Goal: Task Accomplishment & Management: Complete application form

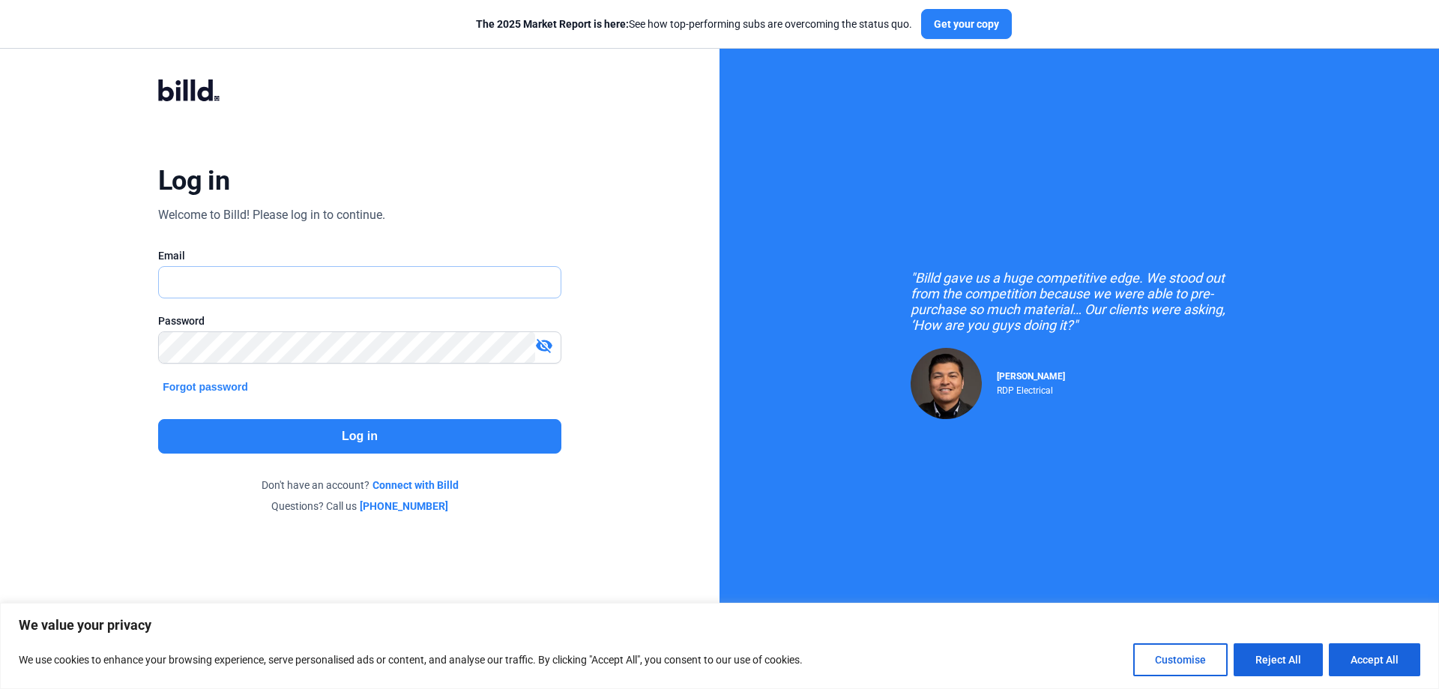
click at [314, 289] on input "text" at bounding box center [360, 282] width 402 height 31
type input "[PERSON_NAME][EMAIL_ADDRESS][DOMAIN_NAME]"
click at [334, 429] on button "Log in" at bounding box center [359, 436] width 403 height 34
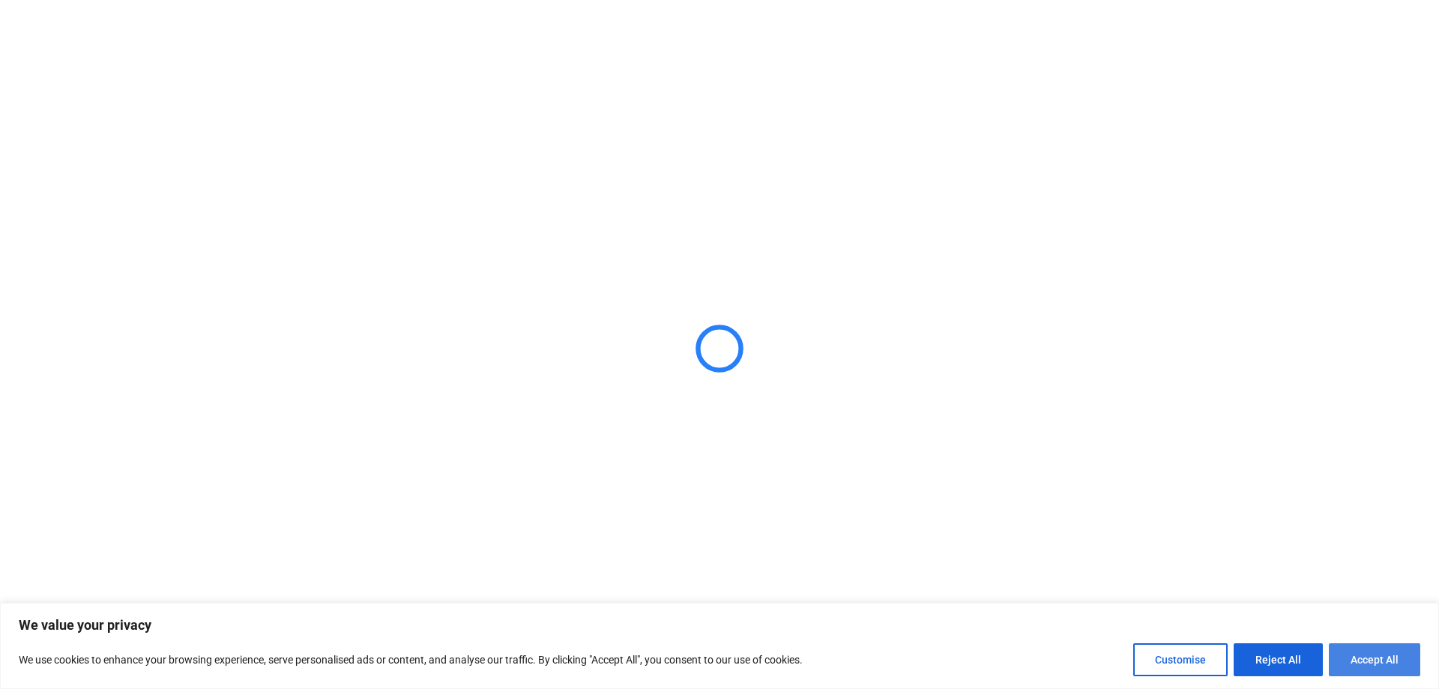
click at [1356, 663] on button "Accept All" at bounding box center [1374, 659] width 91 height 33
checkbox input "true"
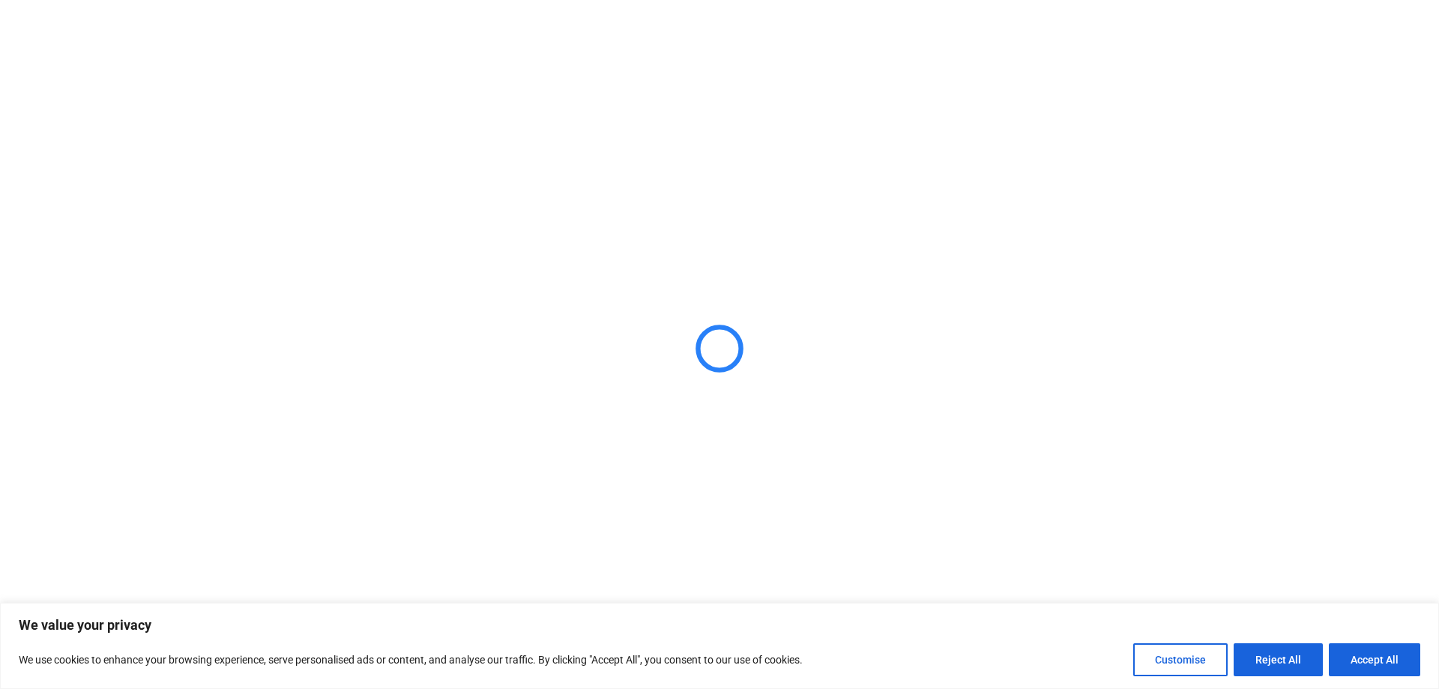
checkbox input "true"
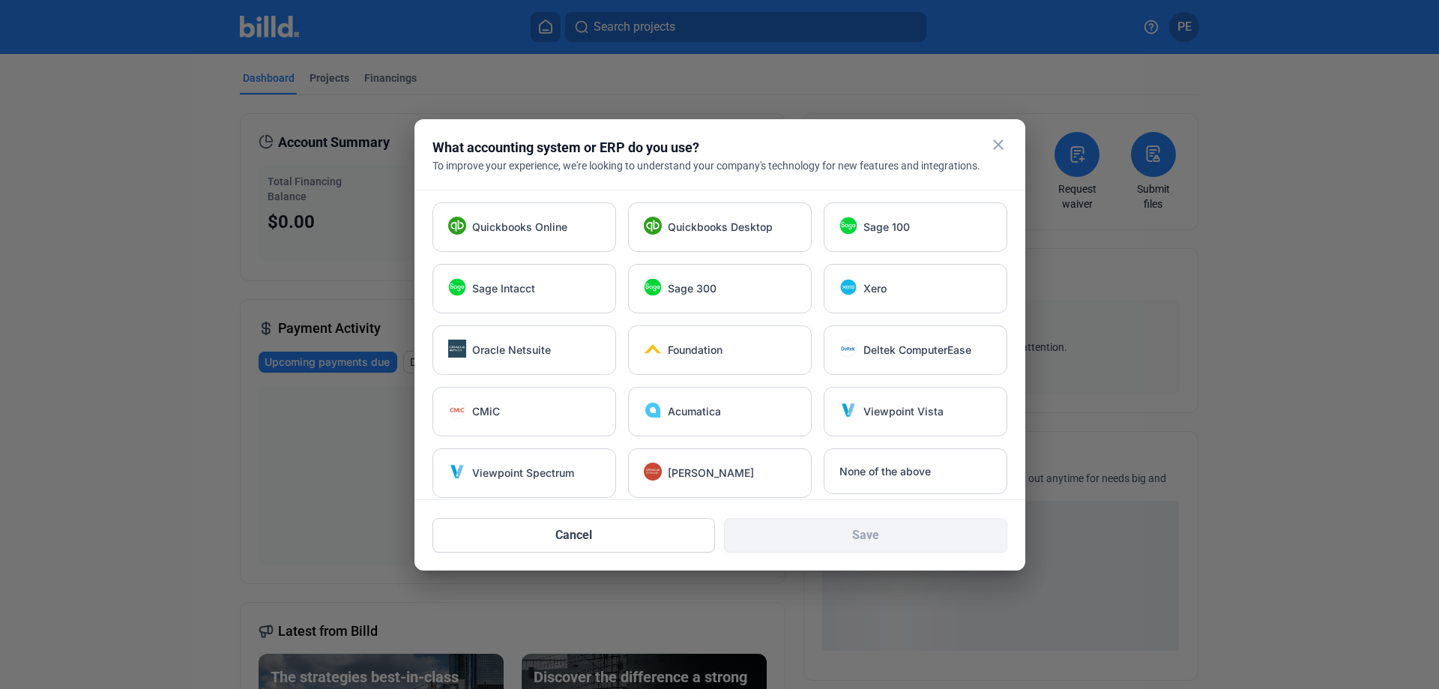
click at [994, 145] on mat-icon "close" at bounding box center [998, 145] width 18 height 18
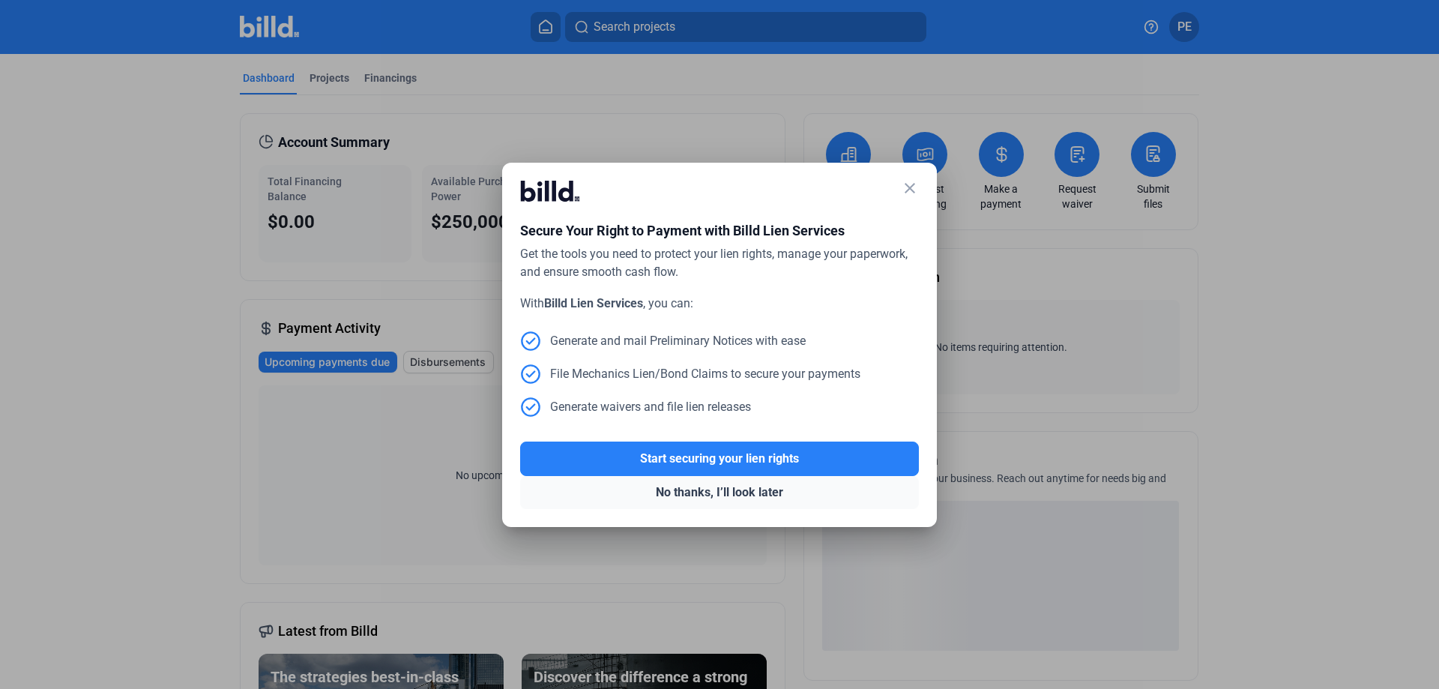
click at [713, 492] on button "No thanks, I’ll look later" at bounding box center [719, 492] width 399 height 33
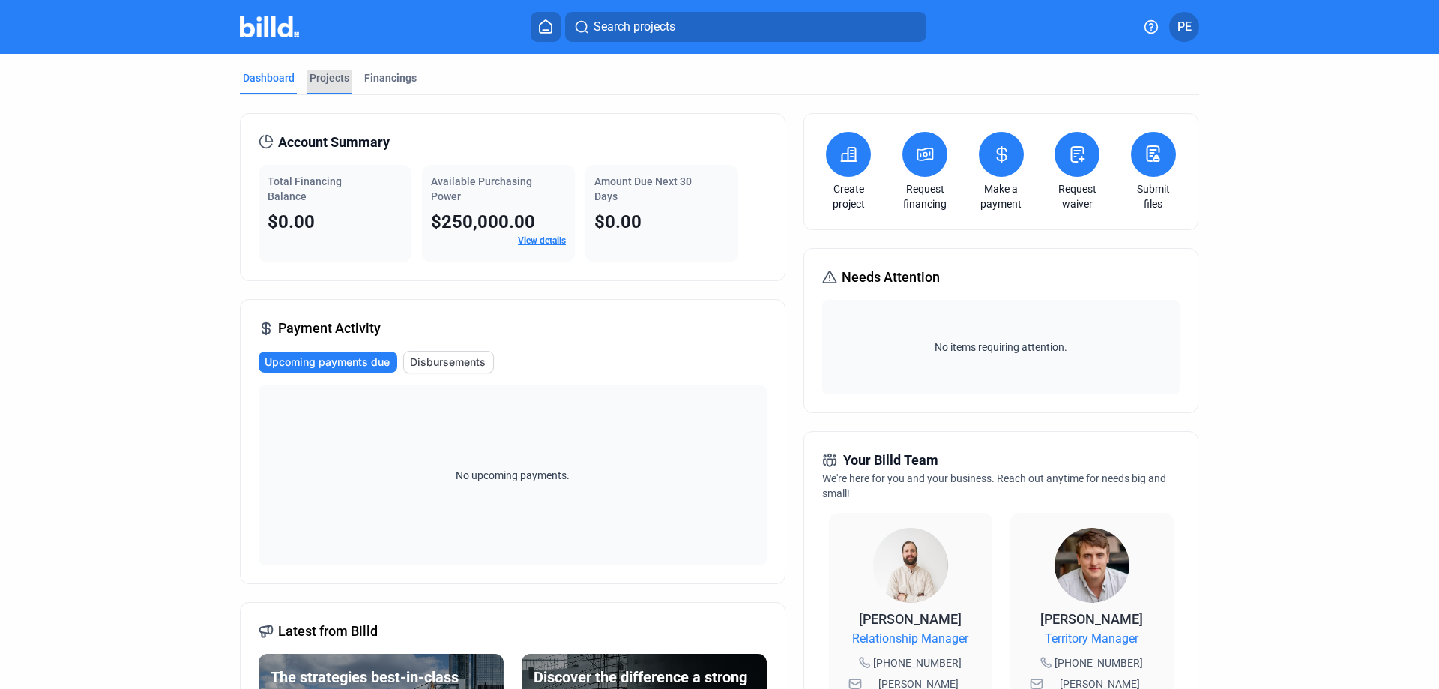
click at [322, 74] on div "Projects" at bounding box center [330, 77] width 40 height 15
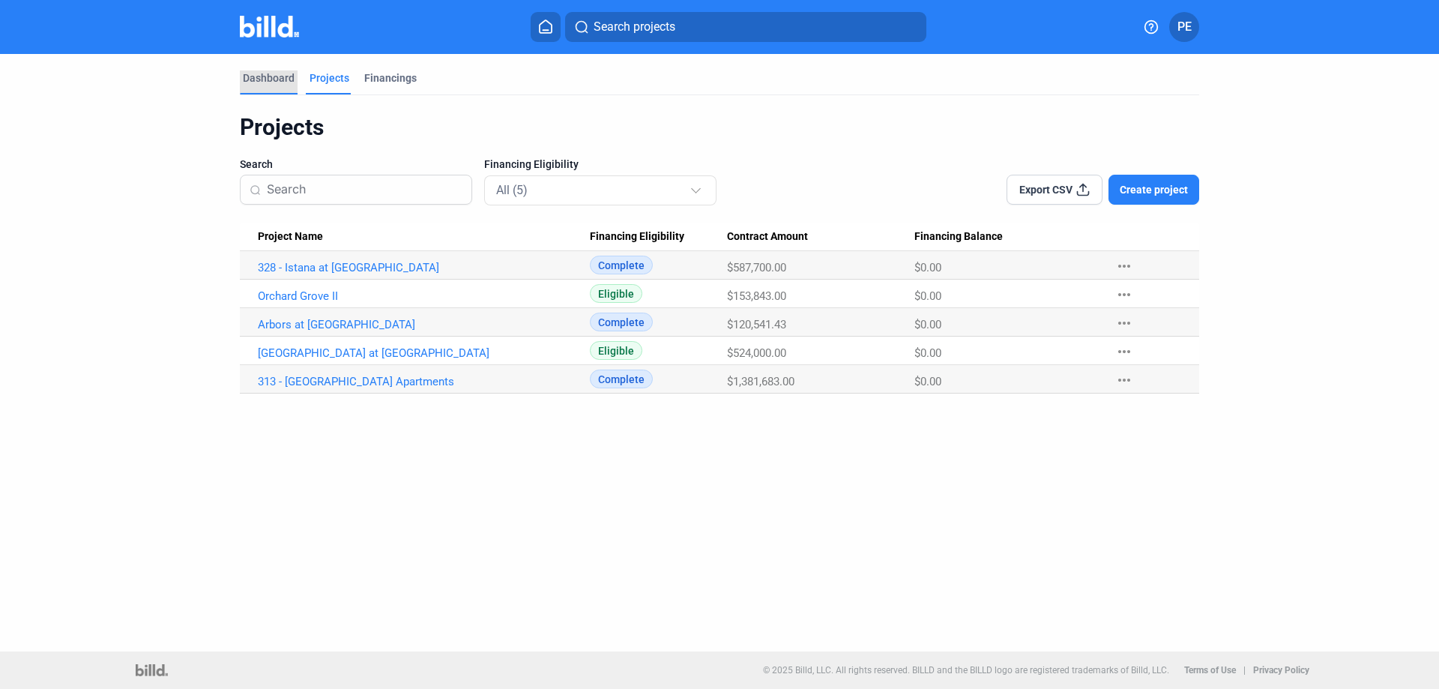
click at [257, 76] on div "Dashboard" at bounding box center [269, 77] width 52 height 15
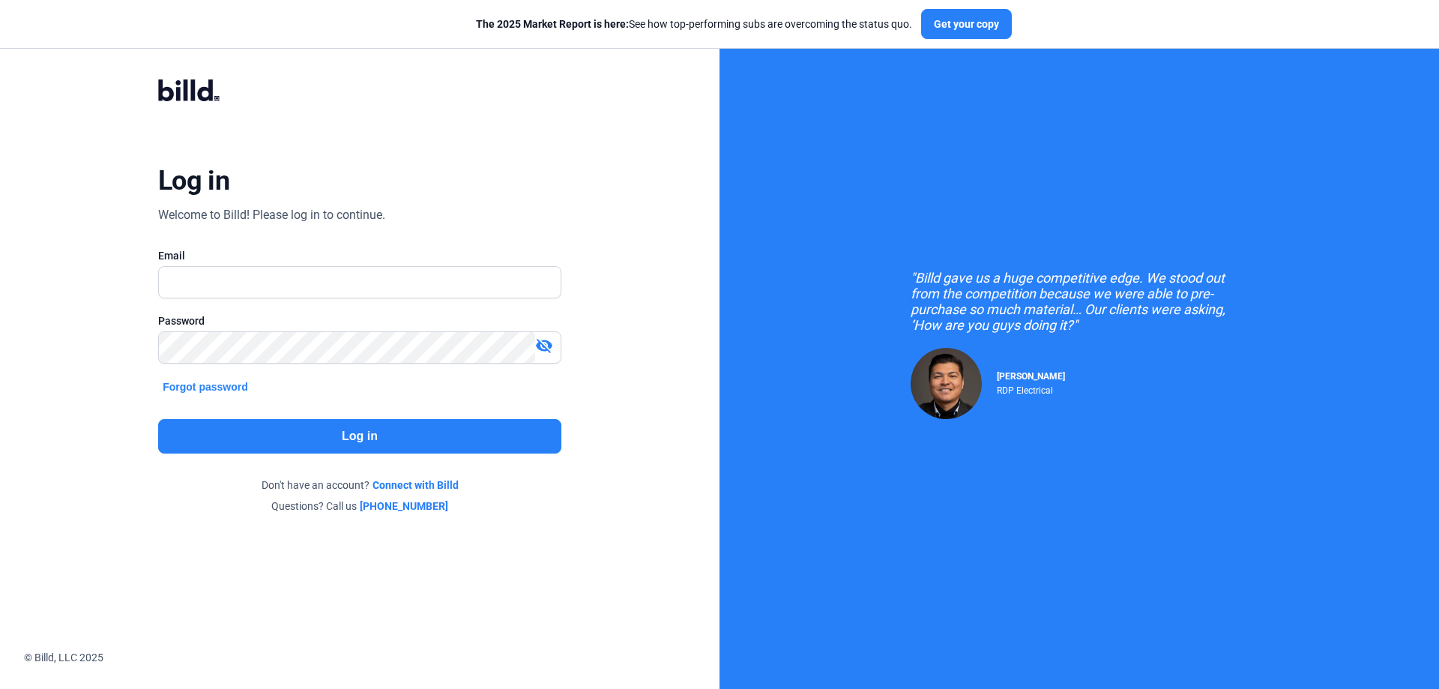
type input "[PERSON_NAME][EMAIL_ADDRESS][DOMAIN_NAME]"
click at [331, 441] on button "Log in" at bounding box center [359, 436] width 403 height 34
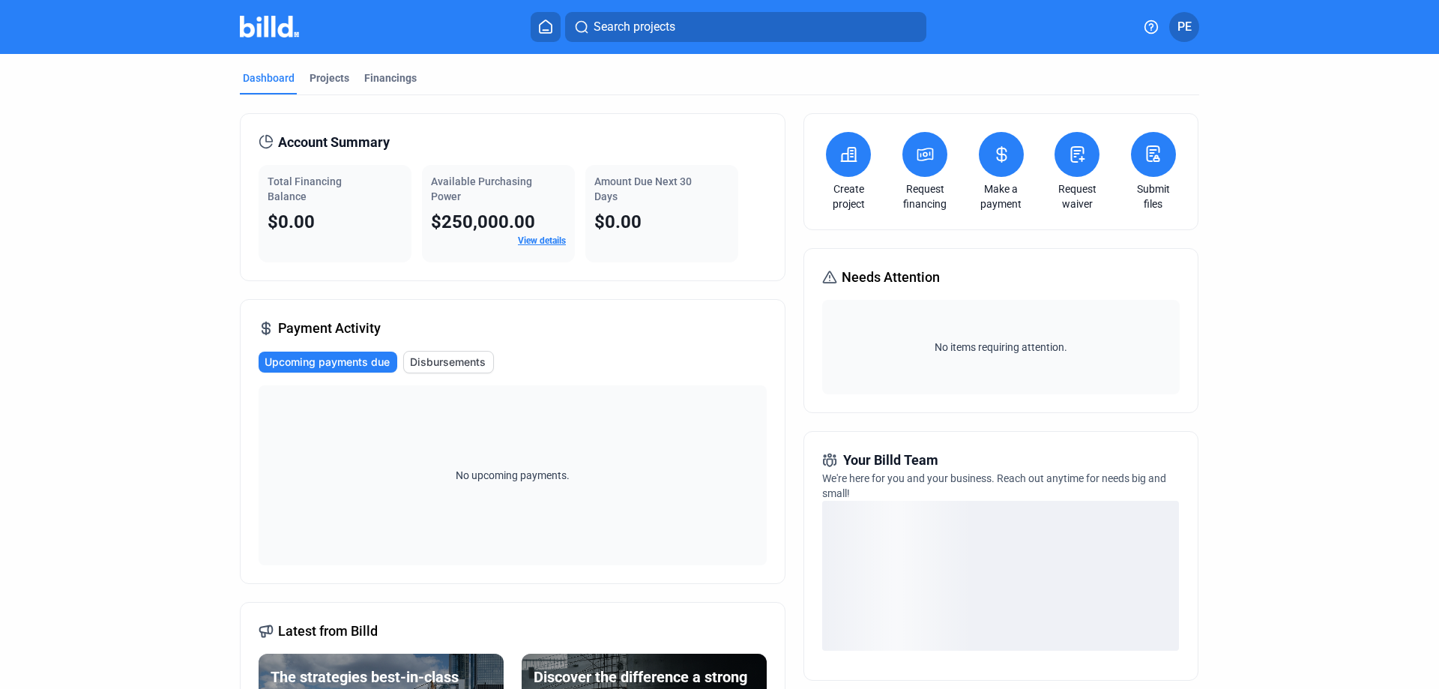
click at [1186, 27] on span "PE" at bounding box center [1184, 27] width 14 height 18
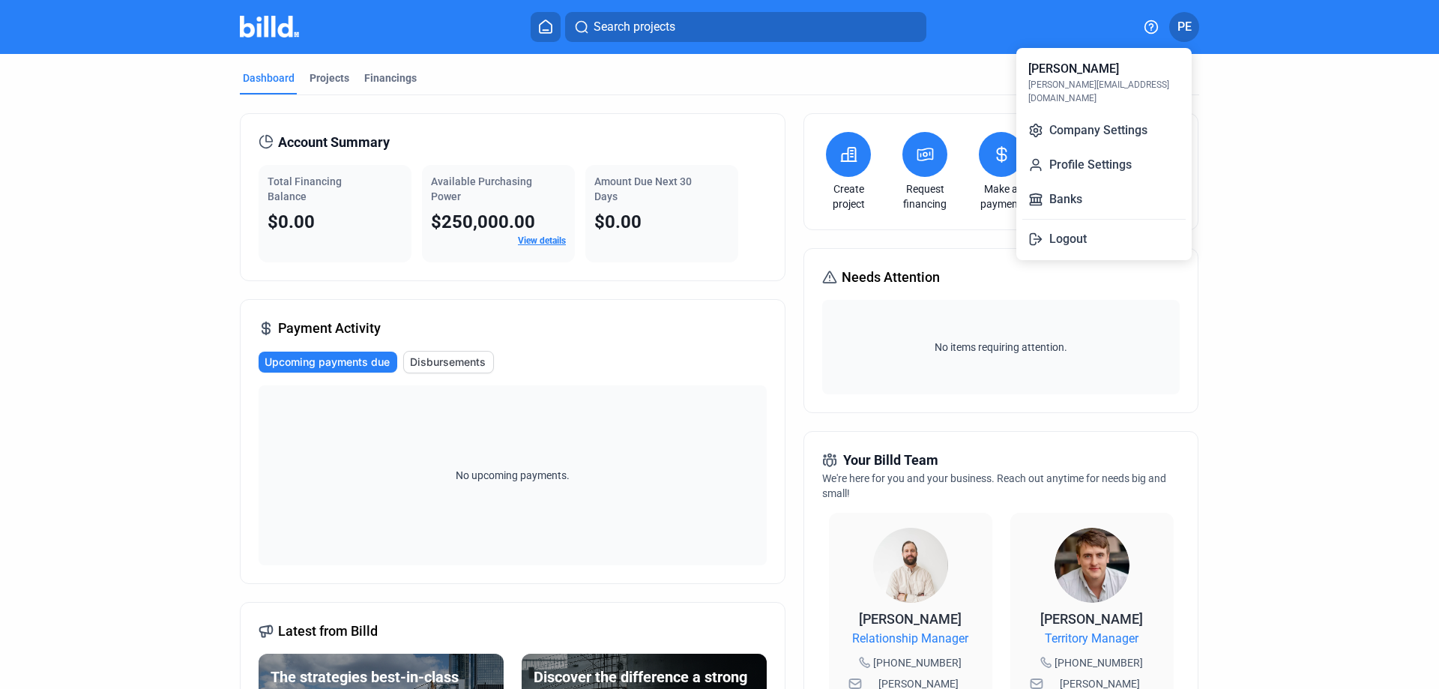
click at [1318, 118] on div at bounding box center [719, 344] width 1439 height 689
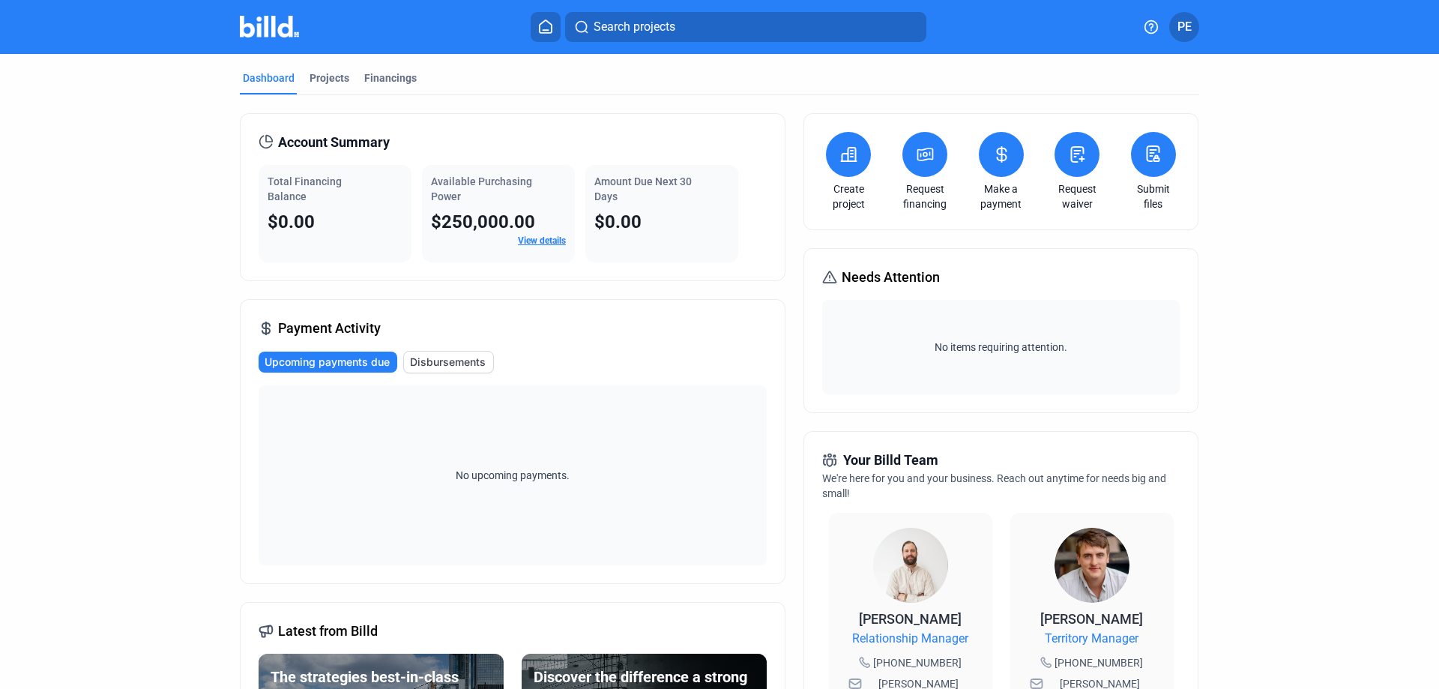
click at [1078, 158] on icon at bounding box center [1078, 154] width 13 height 15
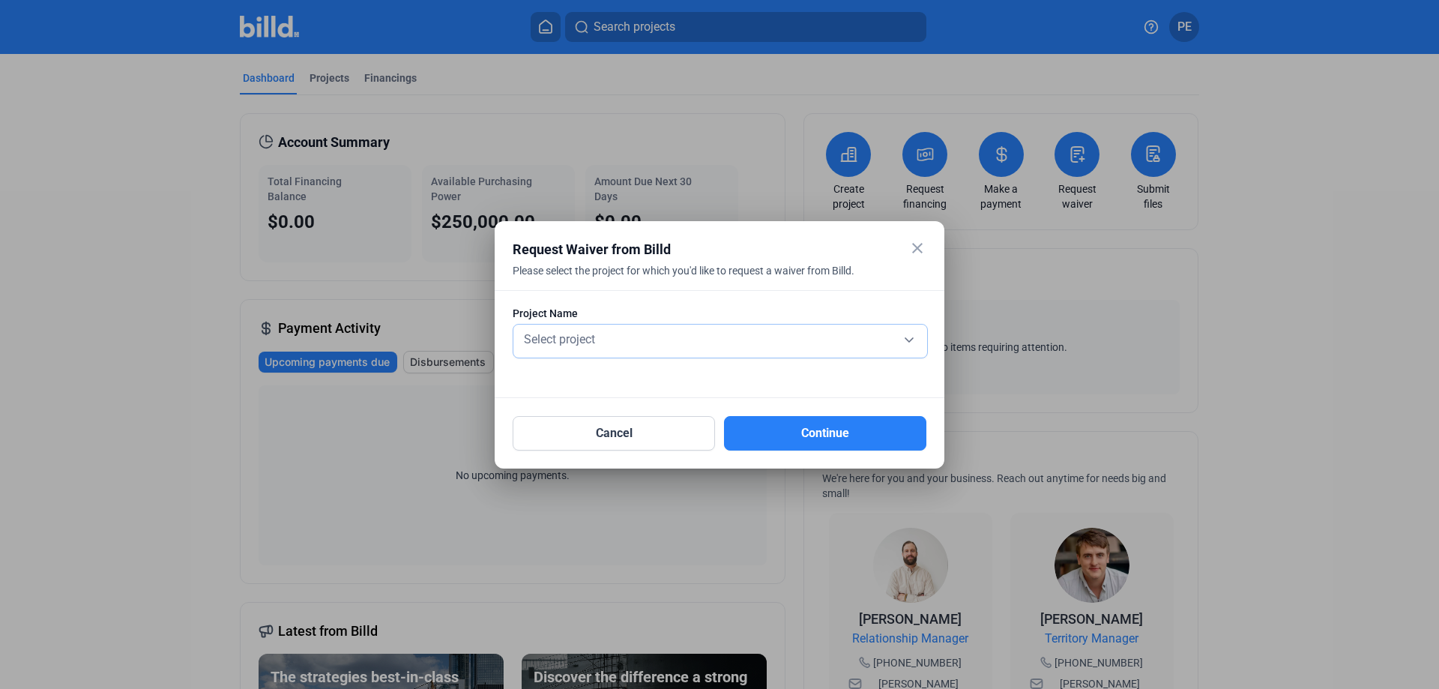
click at [890, 335] on div "Select project" at bounding box center [720, 338] width 399 height 21
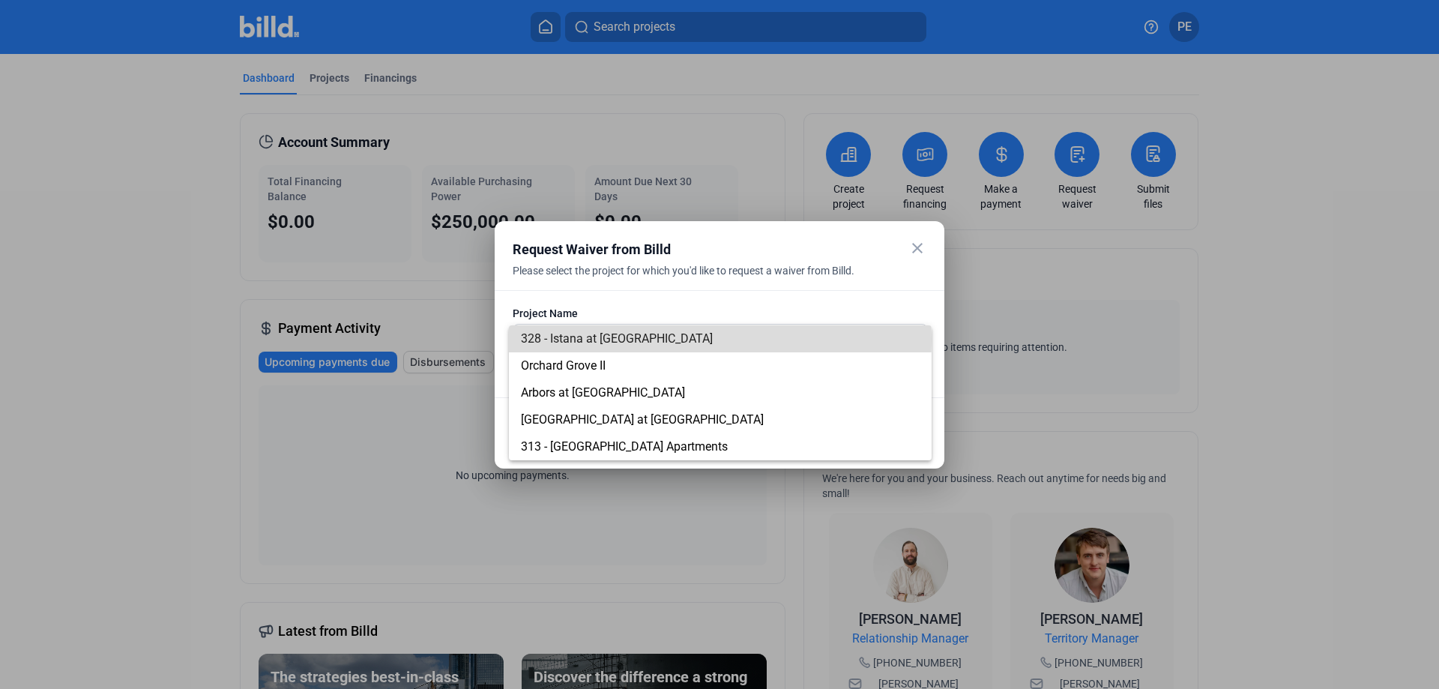
click at [637, 339] on span "328 - Istana at [GEOGRAPHIC_DATA]" at bounding box center [617, 338] width 192 height 14
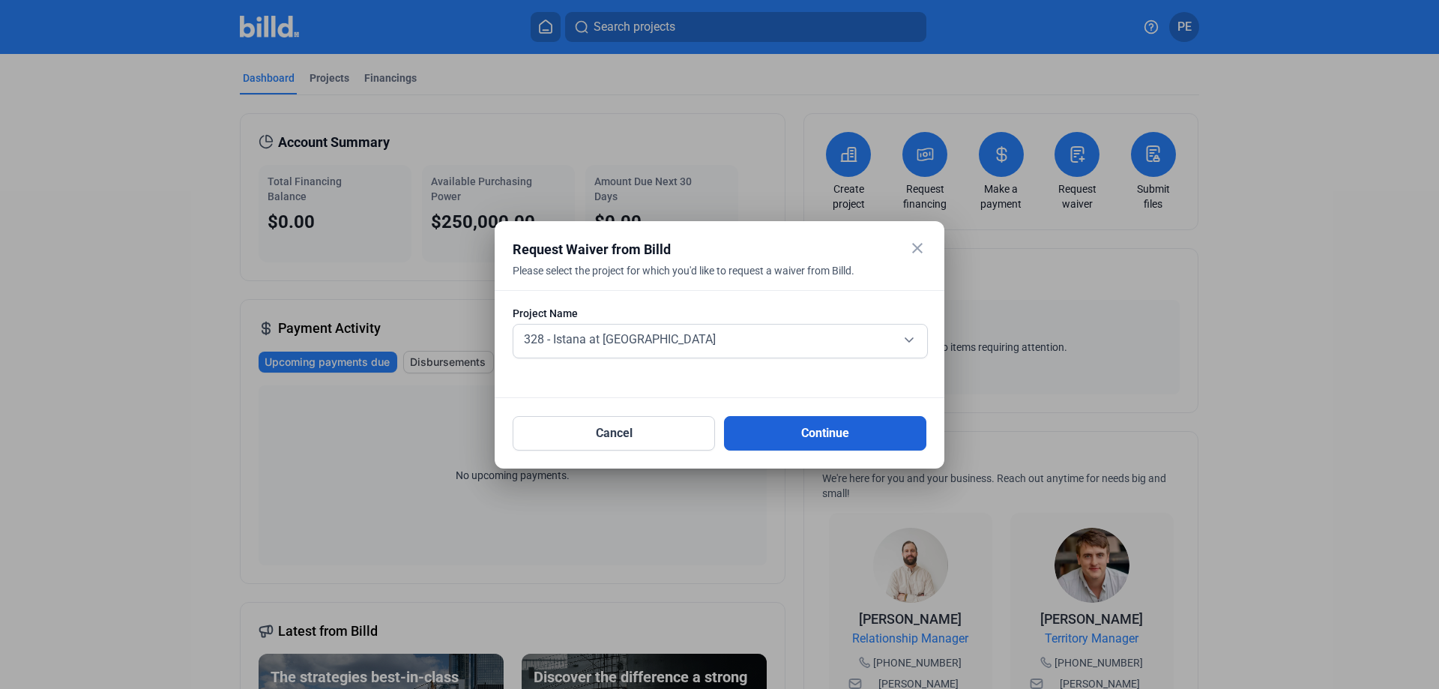
click at [830, 432] on button "Continue" at bounding box center [825, 433] width 202 height 34
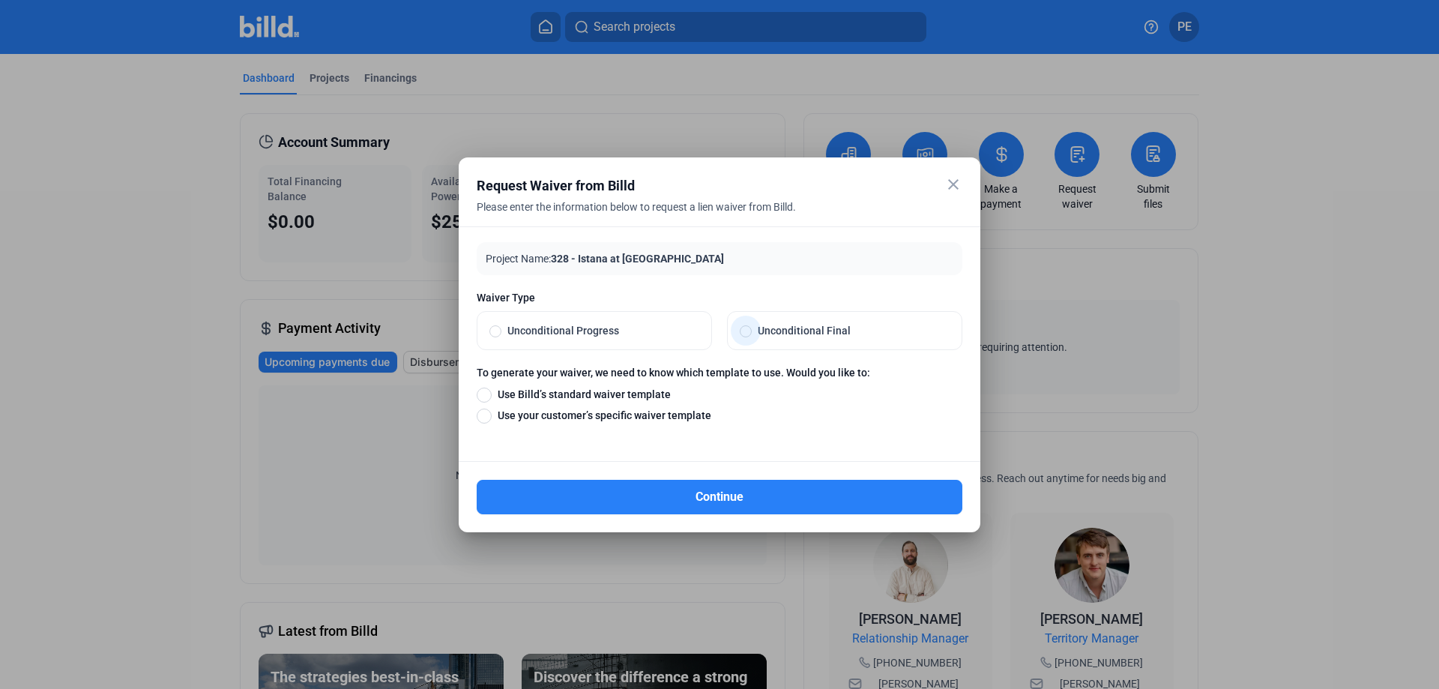
click at [743, 333] on span at bounding box center [746, 331] width 12 height 12
click at [743, 333] on input "Unconditional Final" at bounding box center [746, 330] width 12 height 13
radio input "true"
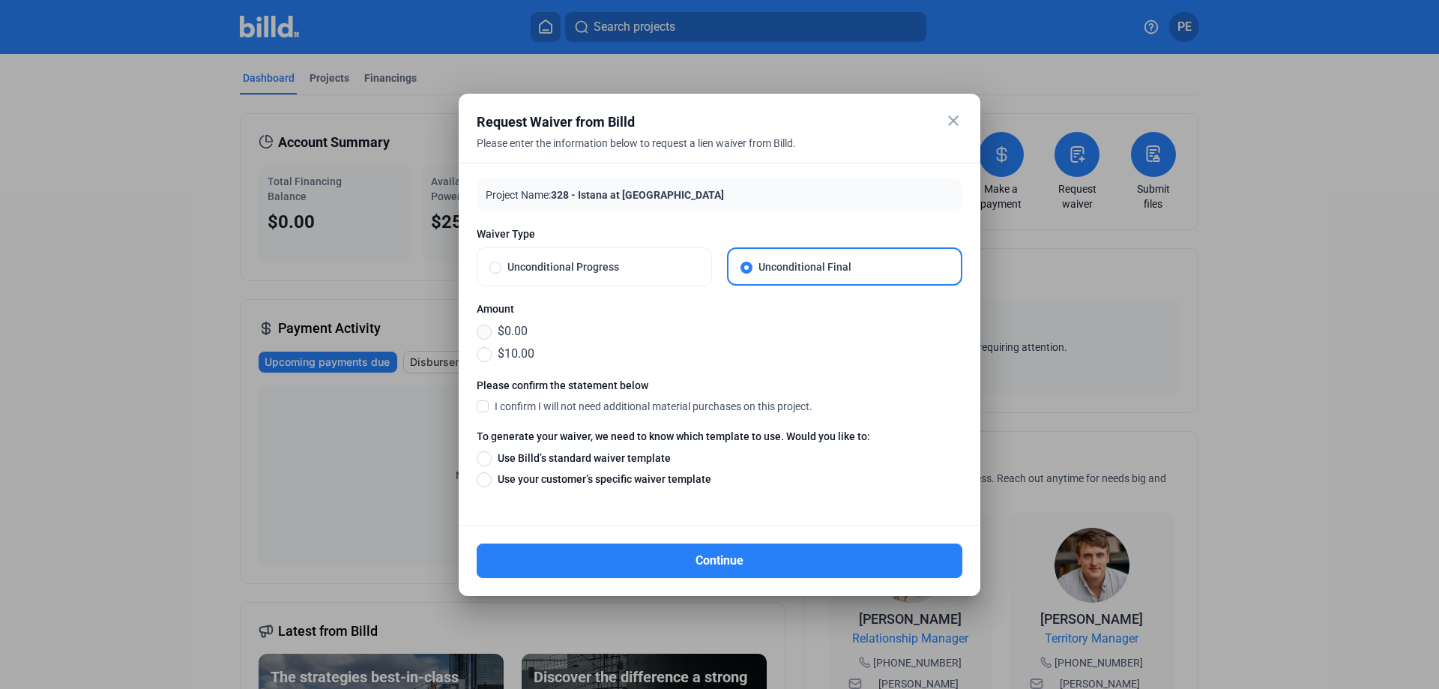
click at [489, 333] on span at bounding box center [484, 332] width 15 height 15
click at [489, 333] on input "$0.00" at bounding box center [484, 331] width 15 height 16
radio input "true"
click at [487, 480] on span at bounding box center [484, 479] width 15 height 15
click at [487, 480] on input "Use your customer’s specific waiver template" at bounding box center [484, 479] width 15 height 16
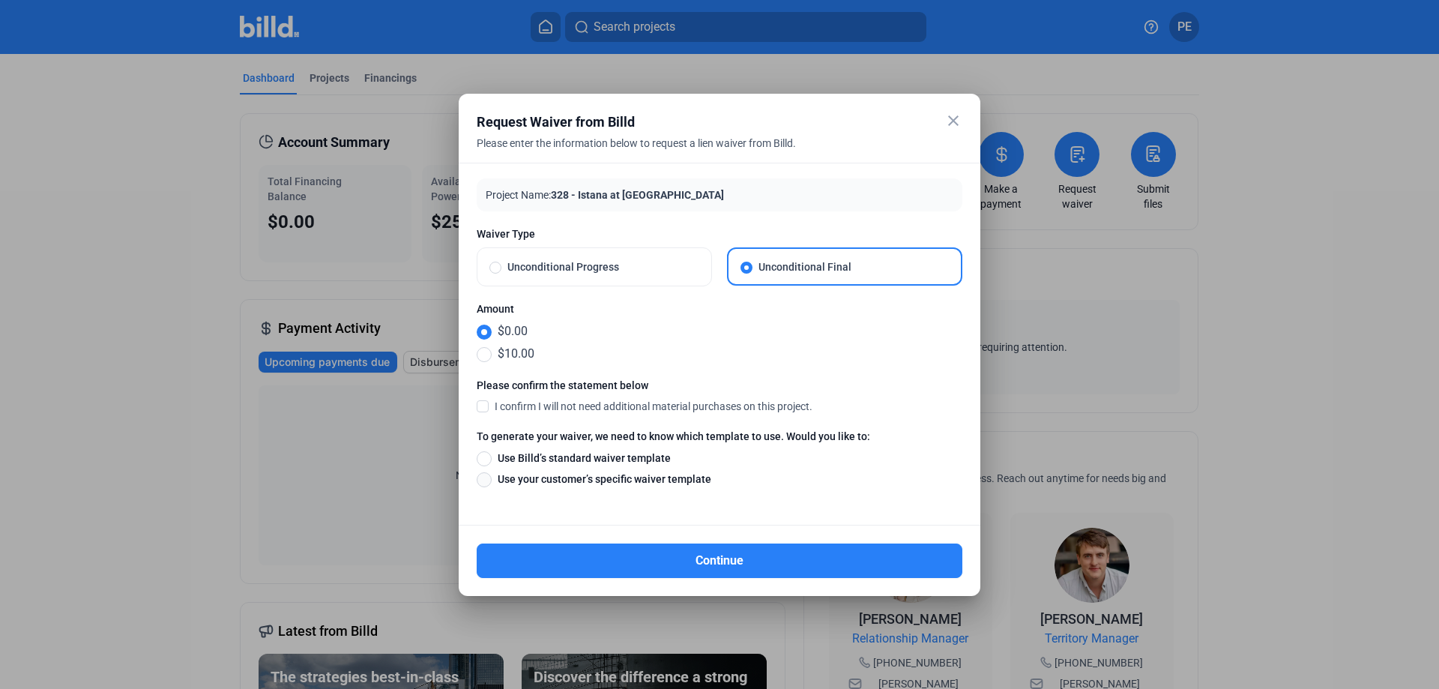
radio input "true"
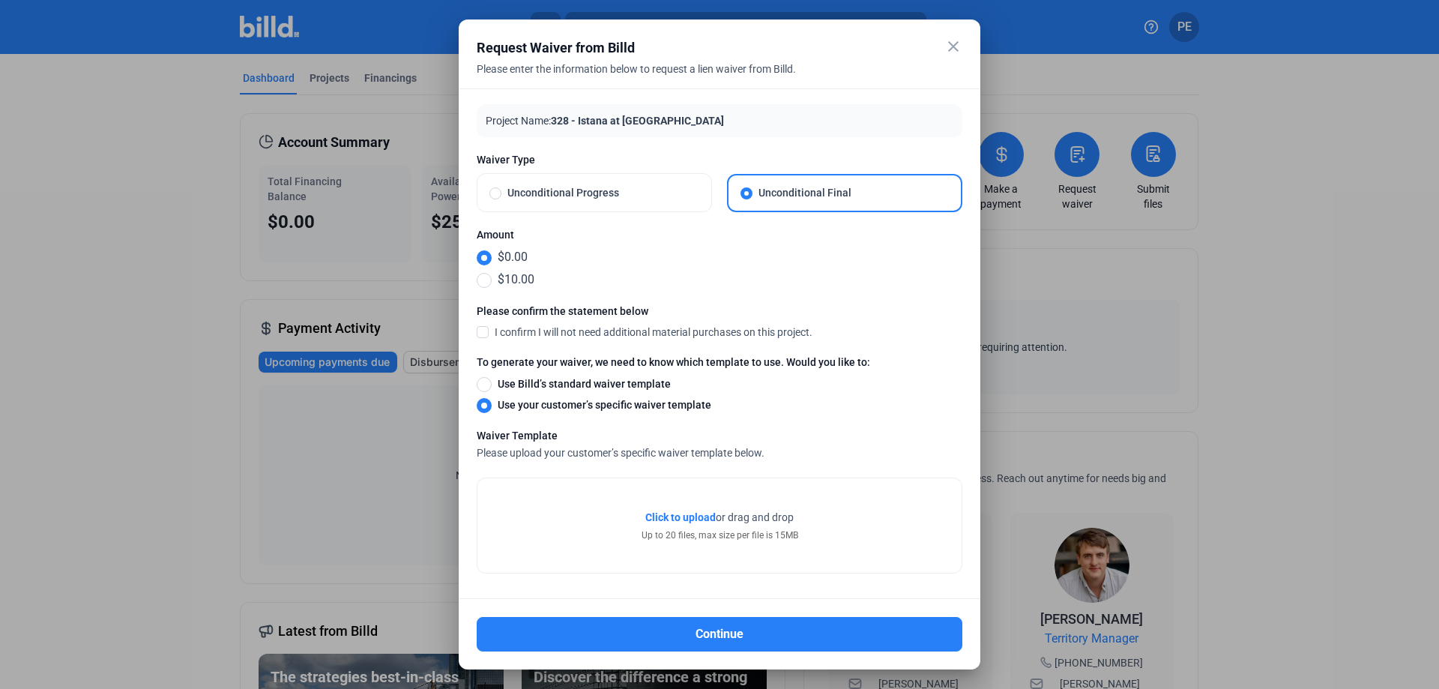
click at [686, 514] on span "Click to upload" at bounding box center [680, 517] width 70 height 12
click at [671, 517] on span "Click to upload" at bounding box center [680, 517] width 70 height 12
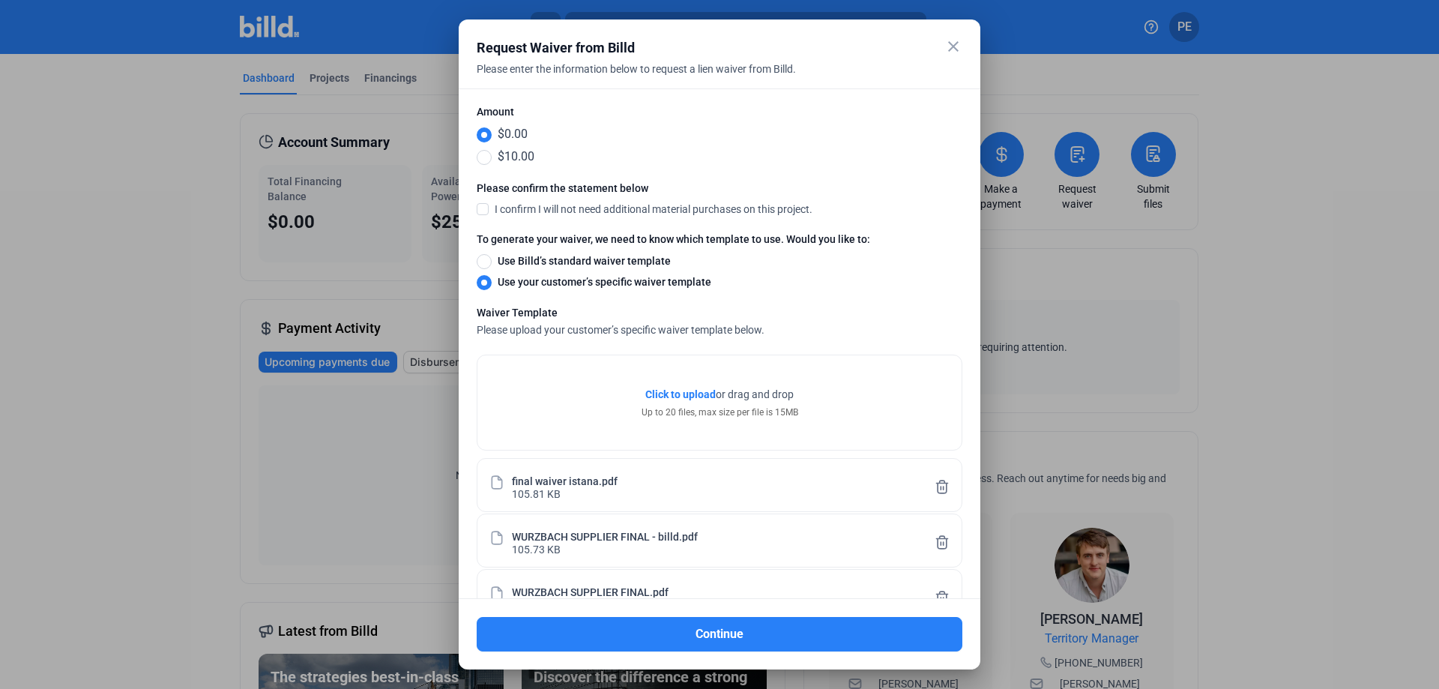
scroll to position [171, 0]
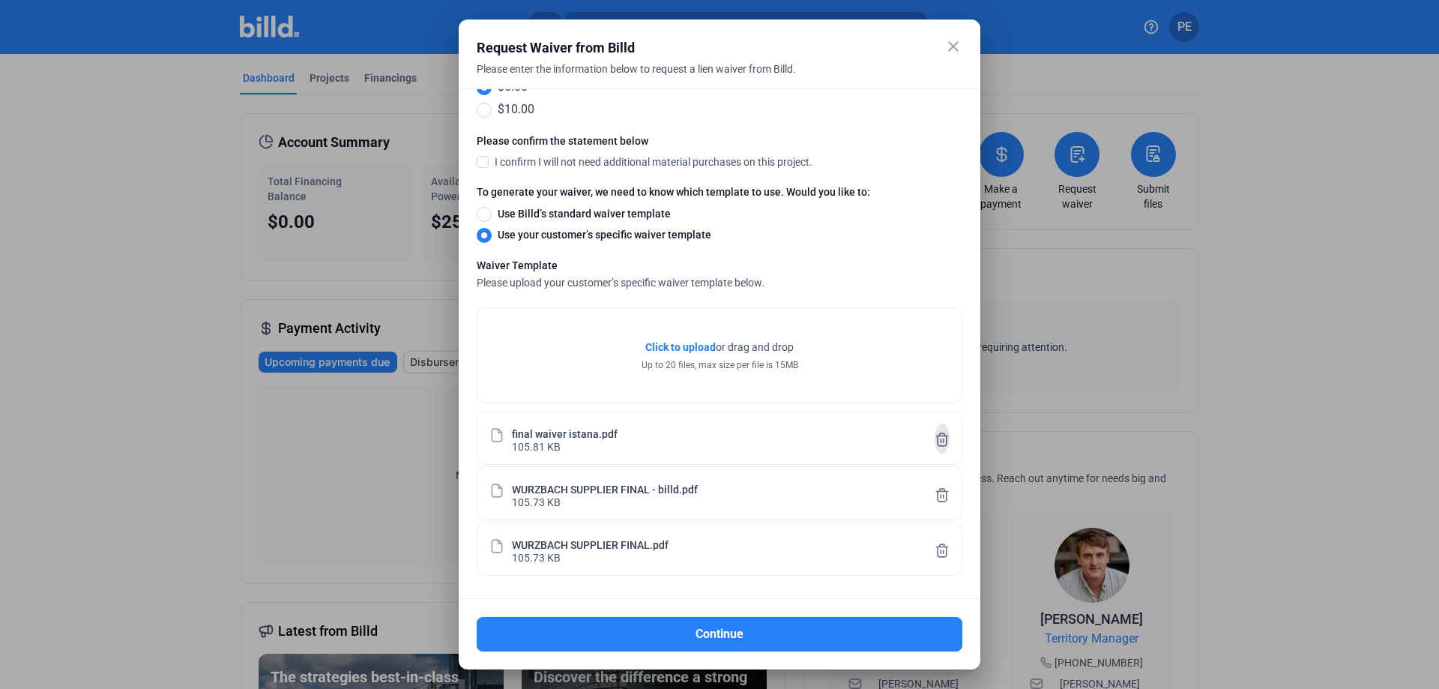
click at [937, 439] on icon at bounding box center [942, 439] width 11 height 13
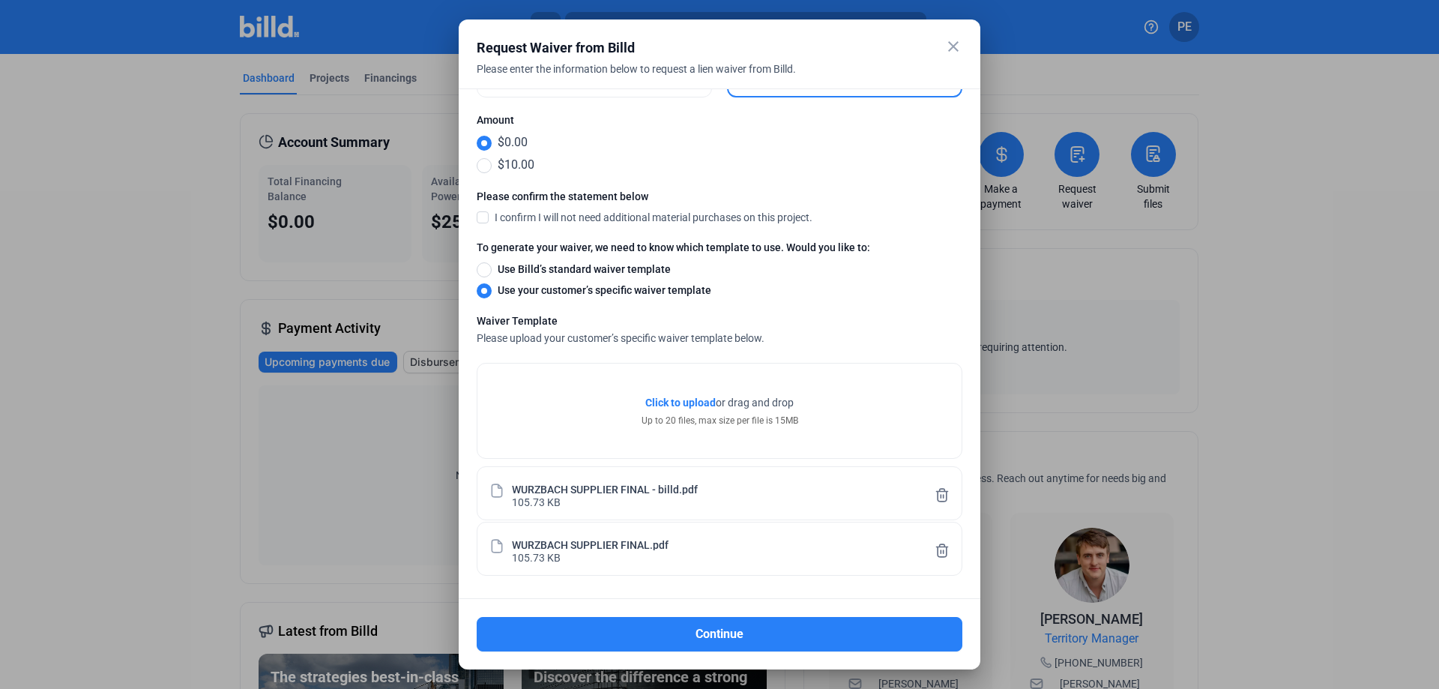
click at [935, 494] on icon at bounding box center [942, 495] width 15 height 16
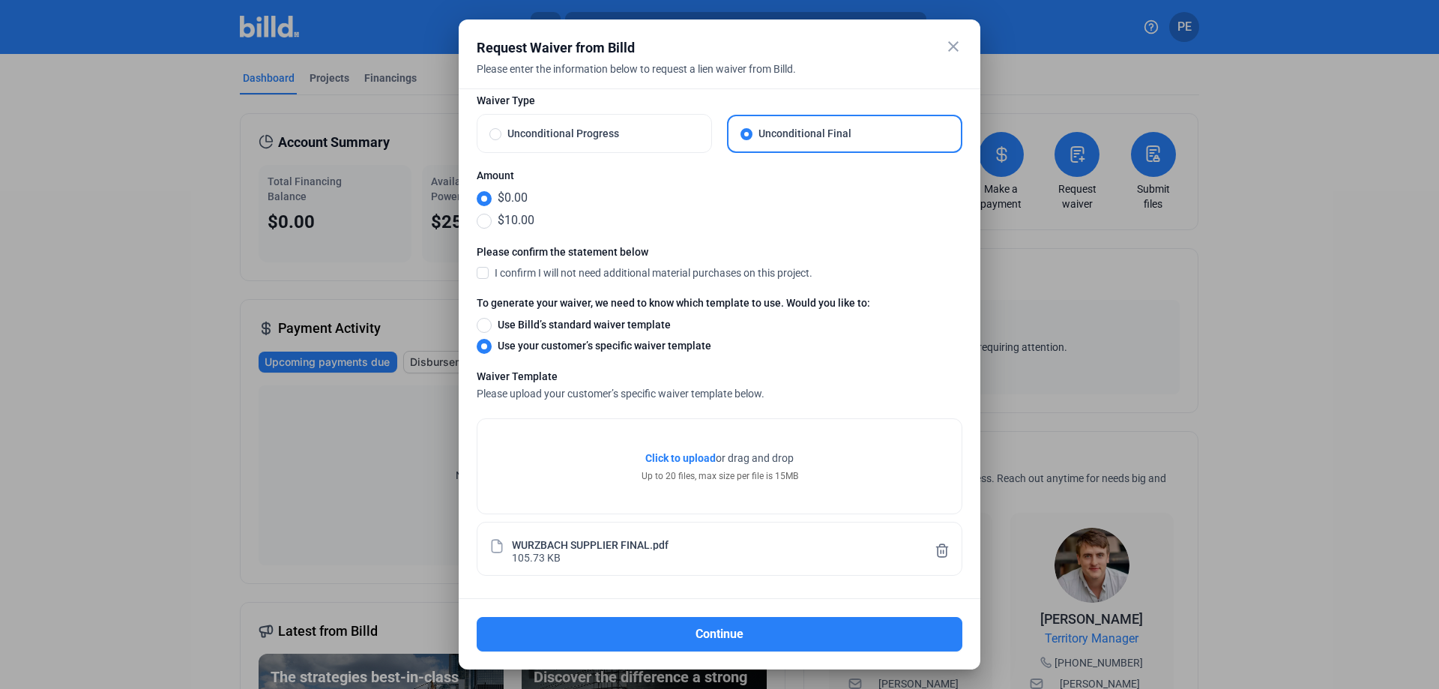
scroll to position [60, 0]
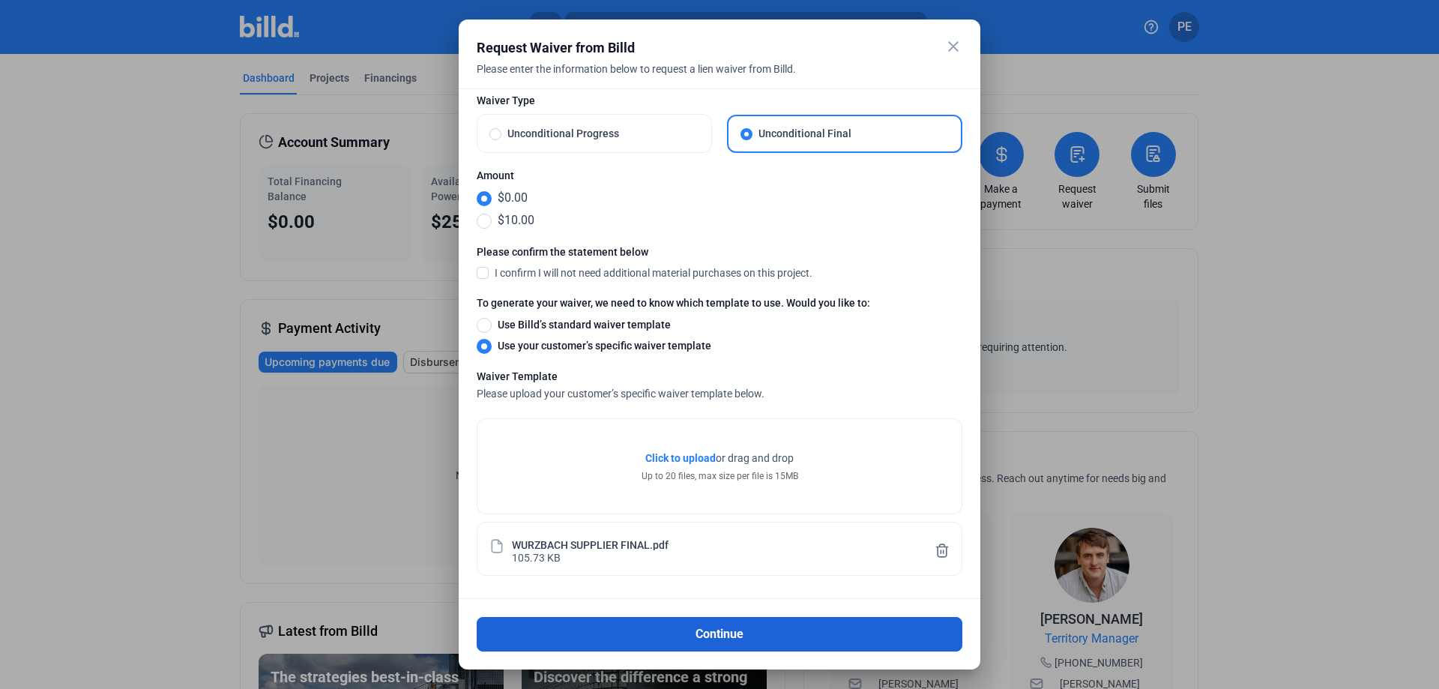
click at [726, 630] on button "Continue" at bounding box center [720, 634] width 486 height 34
click at [719, 633] on button "Continue" at bounding box center [720, 634] width 486 height 34
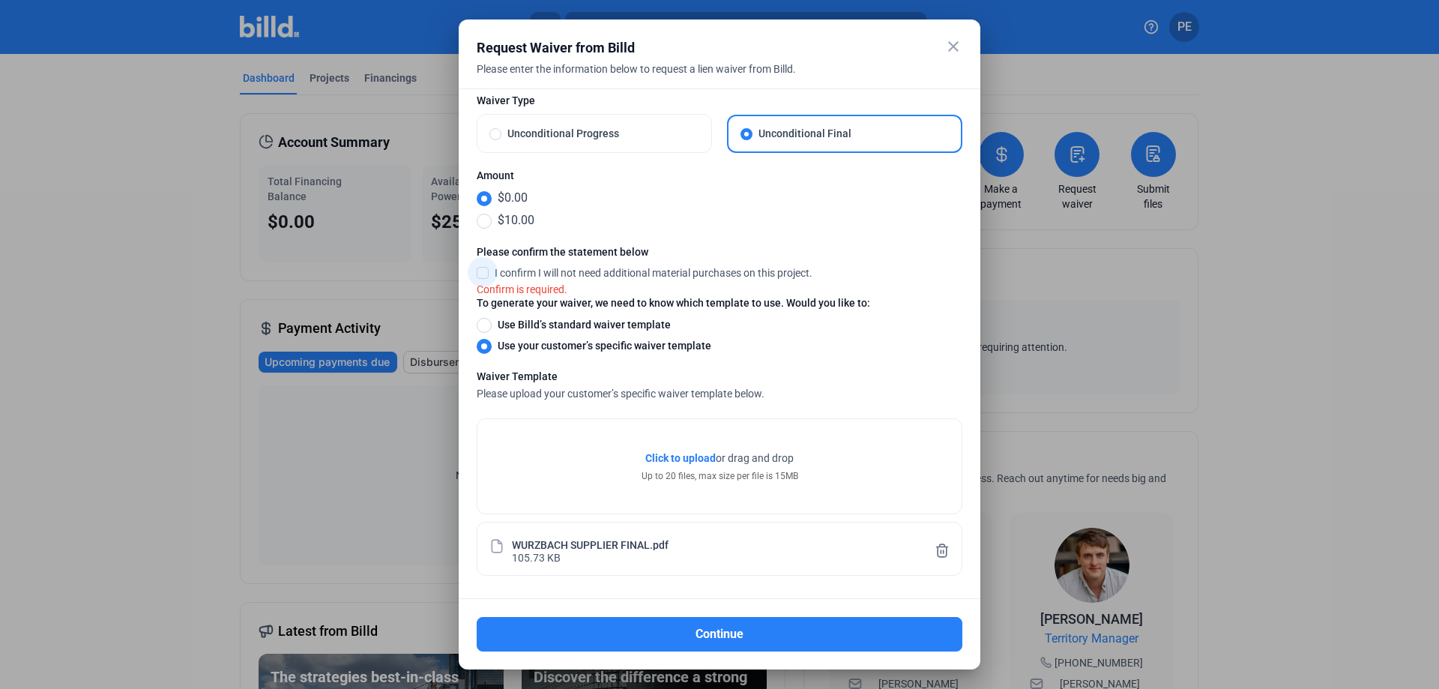
click at [483, 273] on span at bounding box center [483, 271] width 12 height 13
click at [0, 0] on input "I confirm I will not need additional material purchases on this project." at bounding box center [0, 0] width 0 height 0
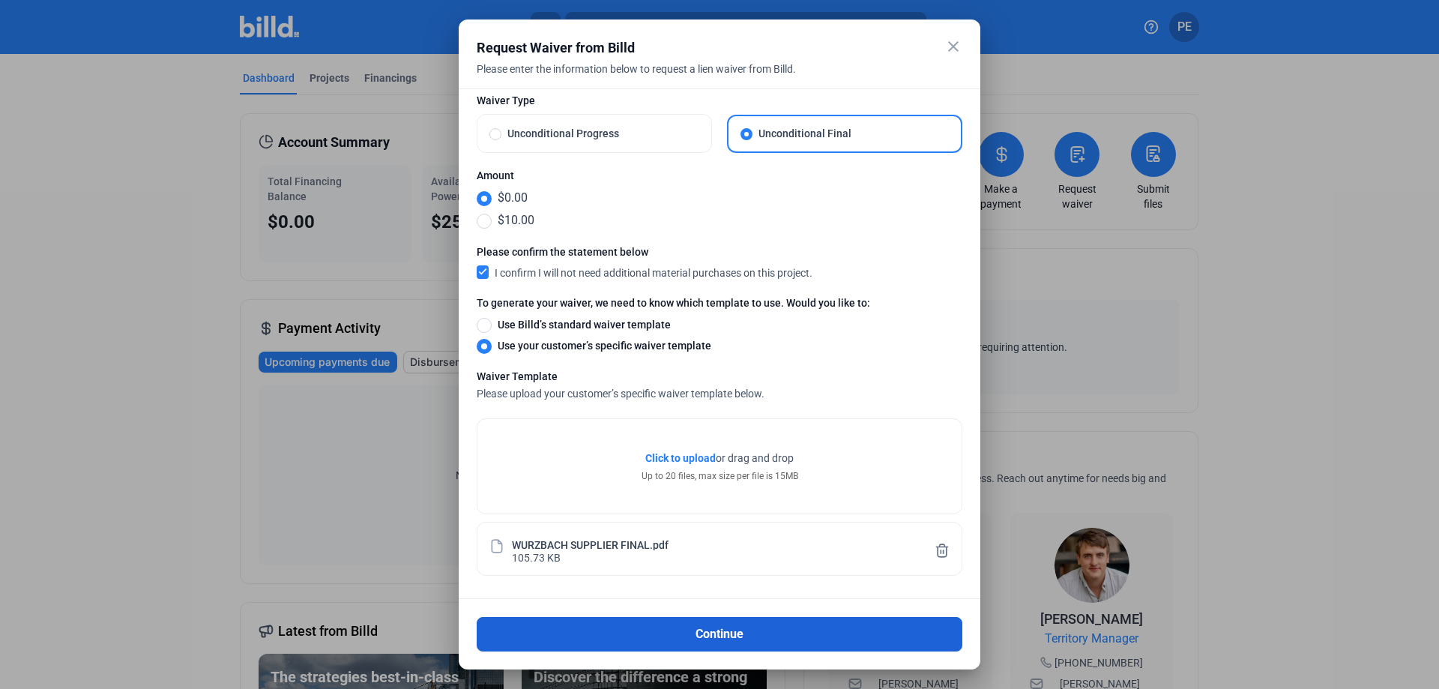
click at [740, 633] on button "Continue" at bounding box center [720, 634] width 486 height 34
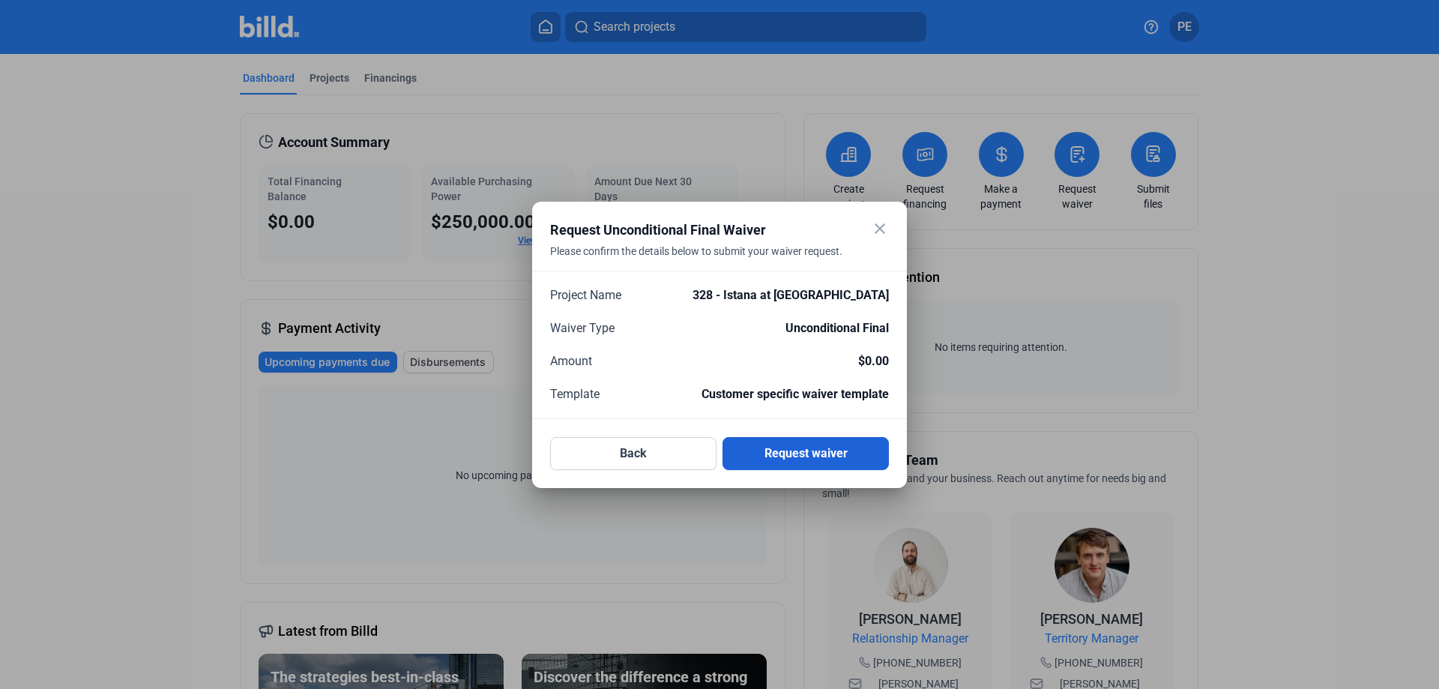
click at [783, 455] on button "Request waiver" at bounding box center [805, 453] width 166 height 33
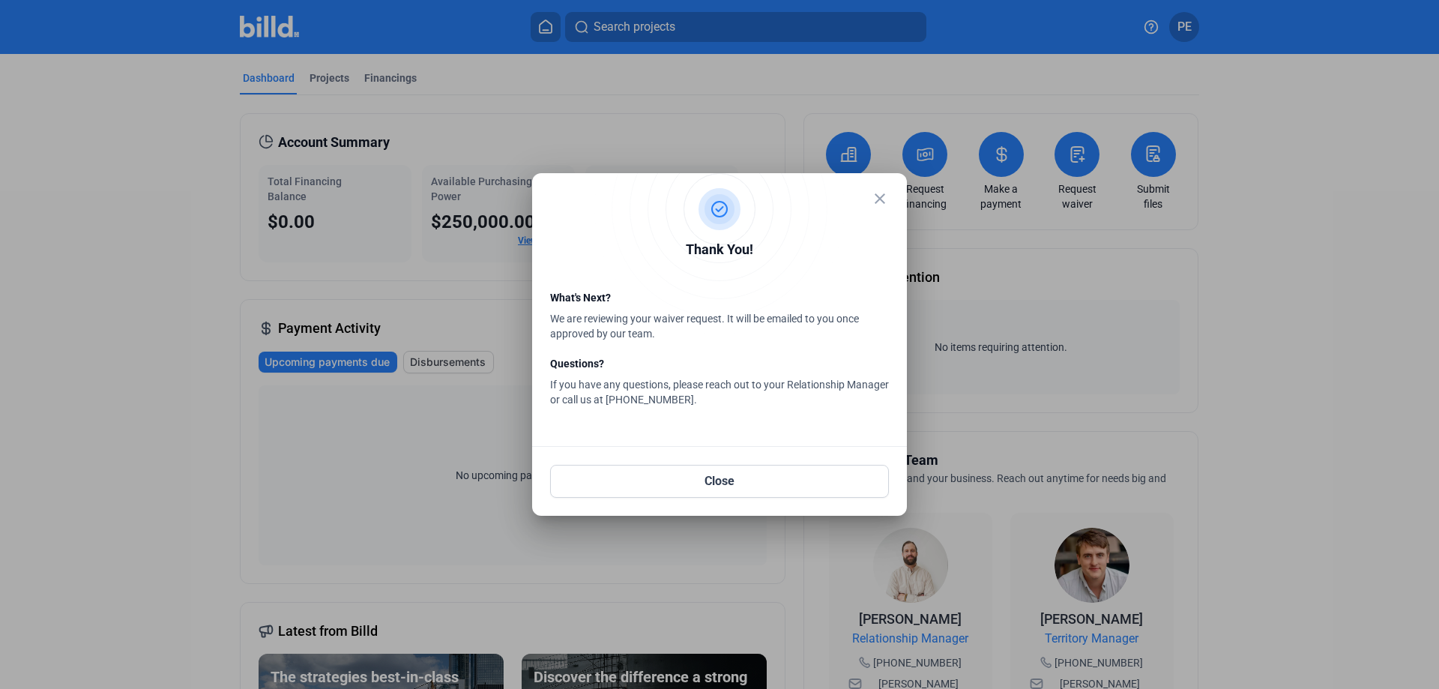
click at [878, 197] on mat-icon "close" at bounding box center [880, 199] width 18 height 18
